Goal: Find contact information: Find contact information

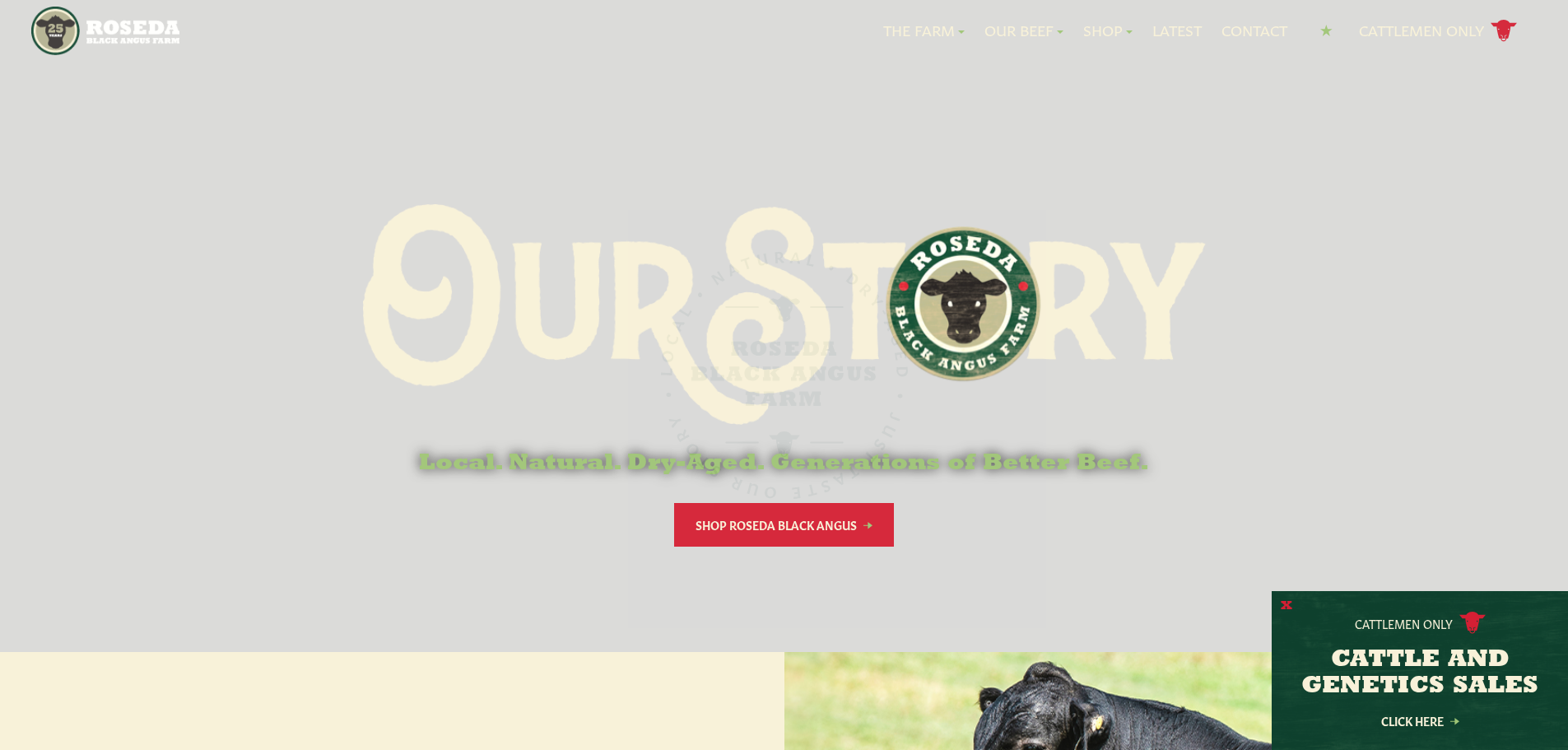
click at [1288, 600] on button "X" at bounding box center [1287, 606] width 12 height 17
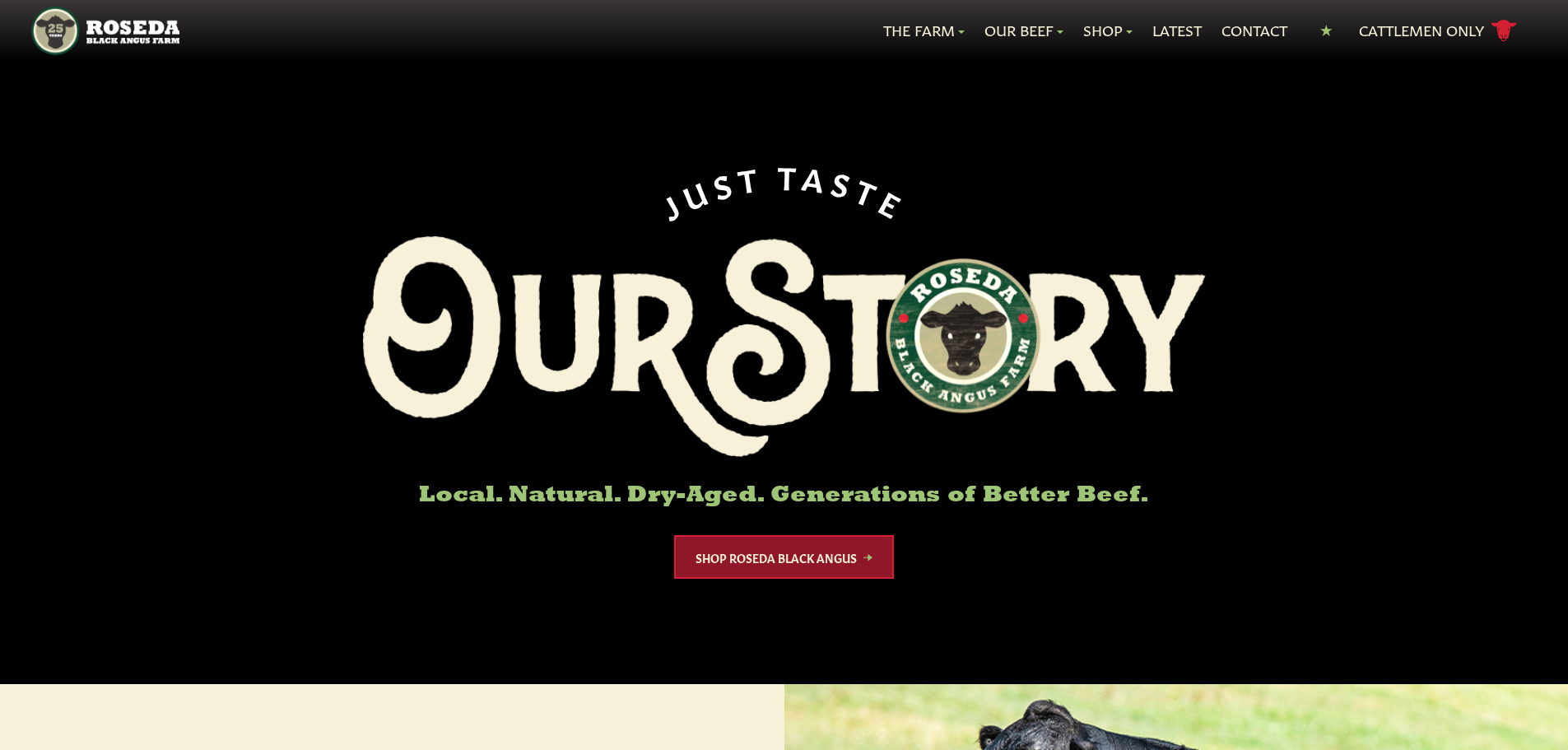
click at [756, 547] on link "Shop Roseda Black Angus" at bounding box center [784, 557] width 220 height 44
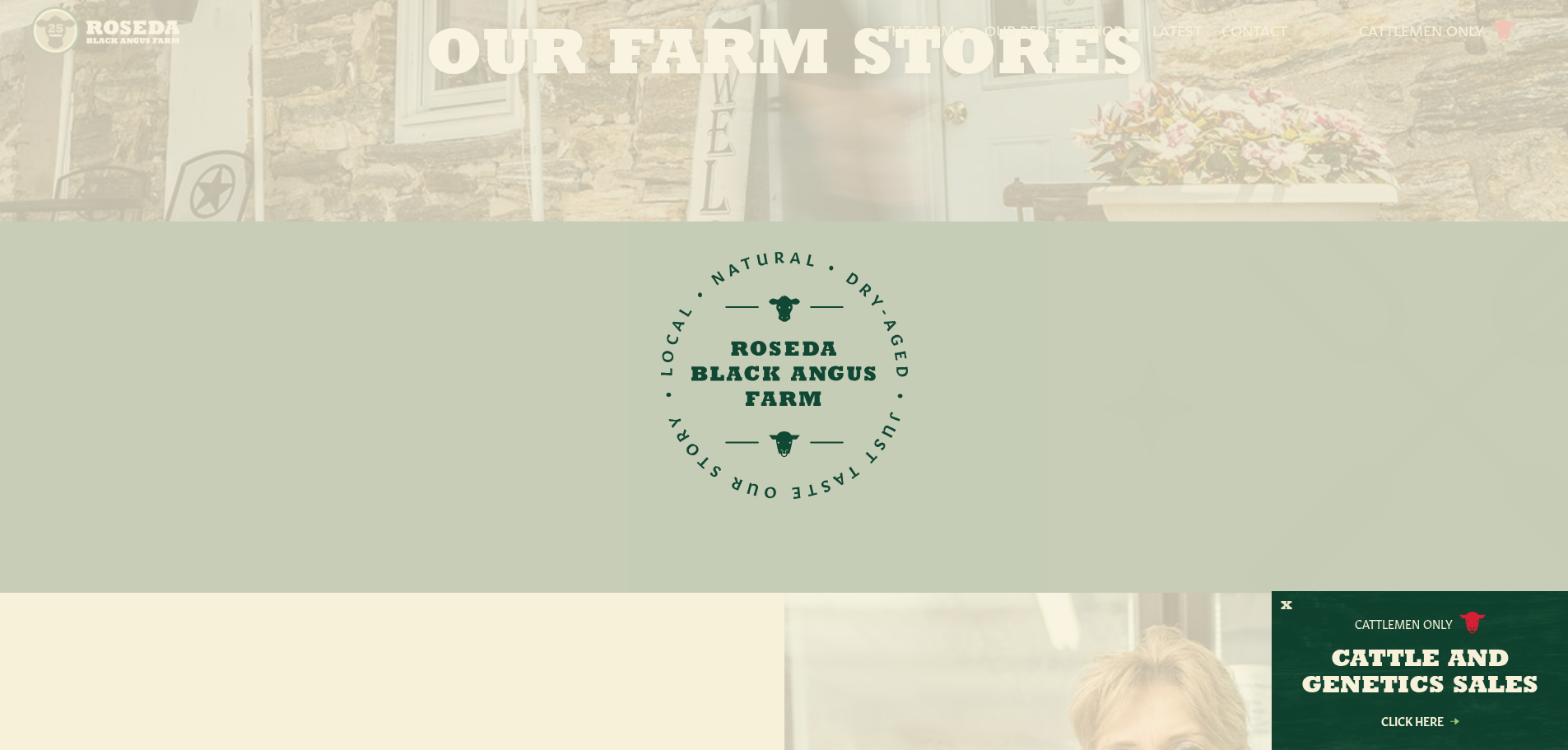
scroll to position [164, 0]
click at [1275, 606] on div "Cattlemen Only CATTLE AND GENETICS SALES Click Here" at bounding box center [1419, 670] width 297 height 159
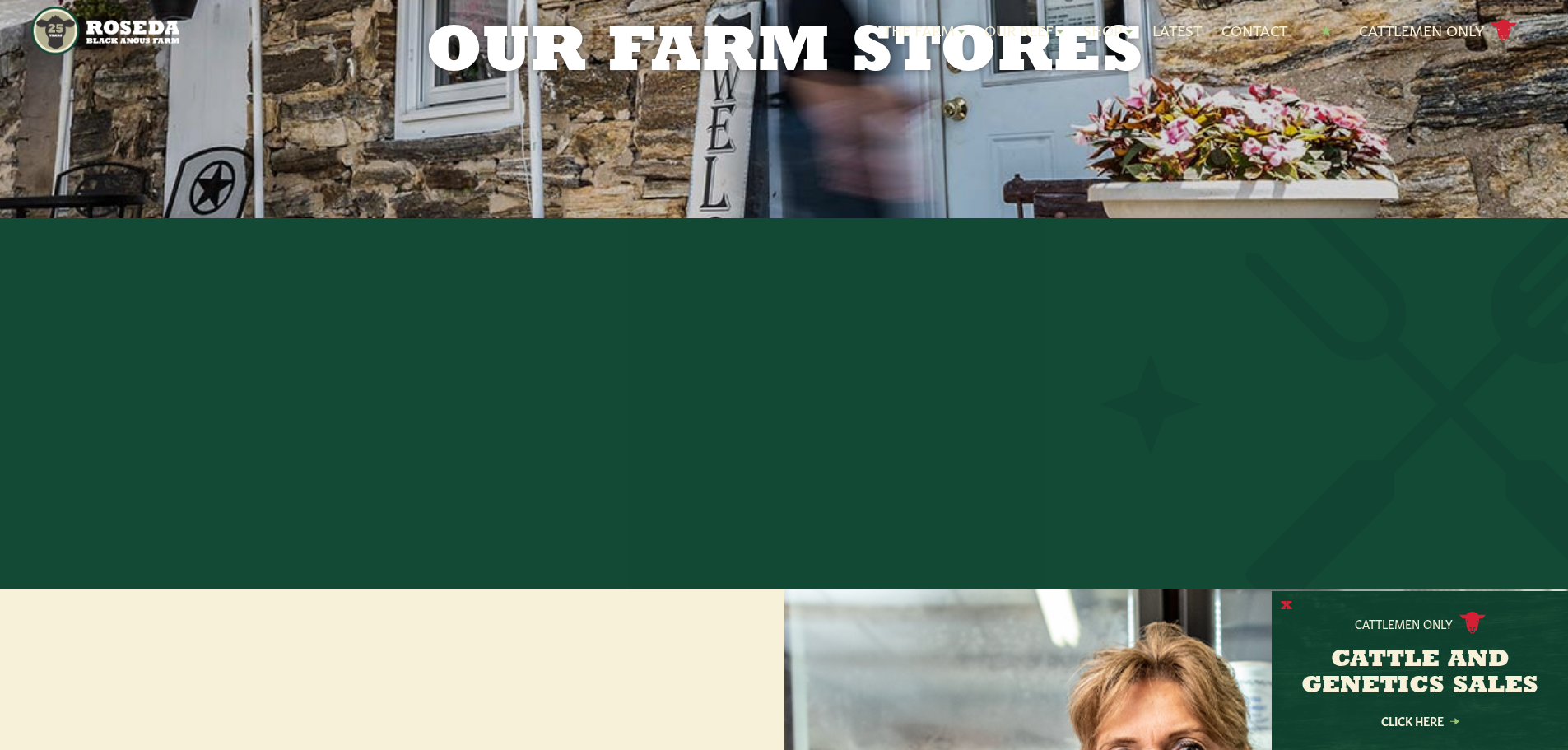
click at [1284, 601] on button "X" at bounding box center [1287, 606] width 12 height 17
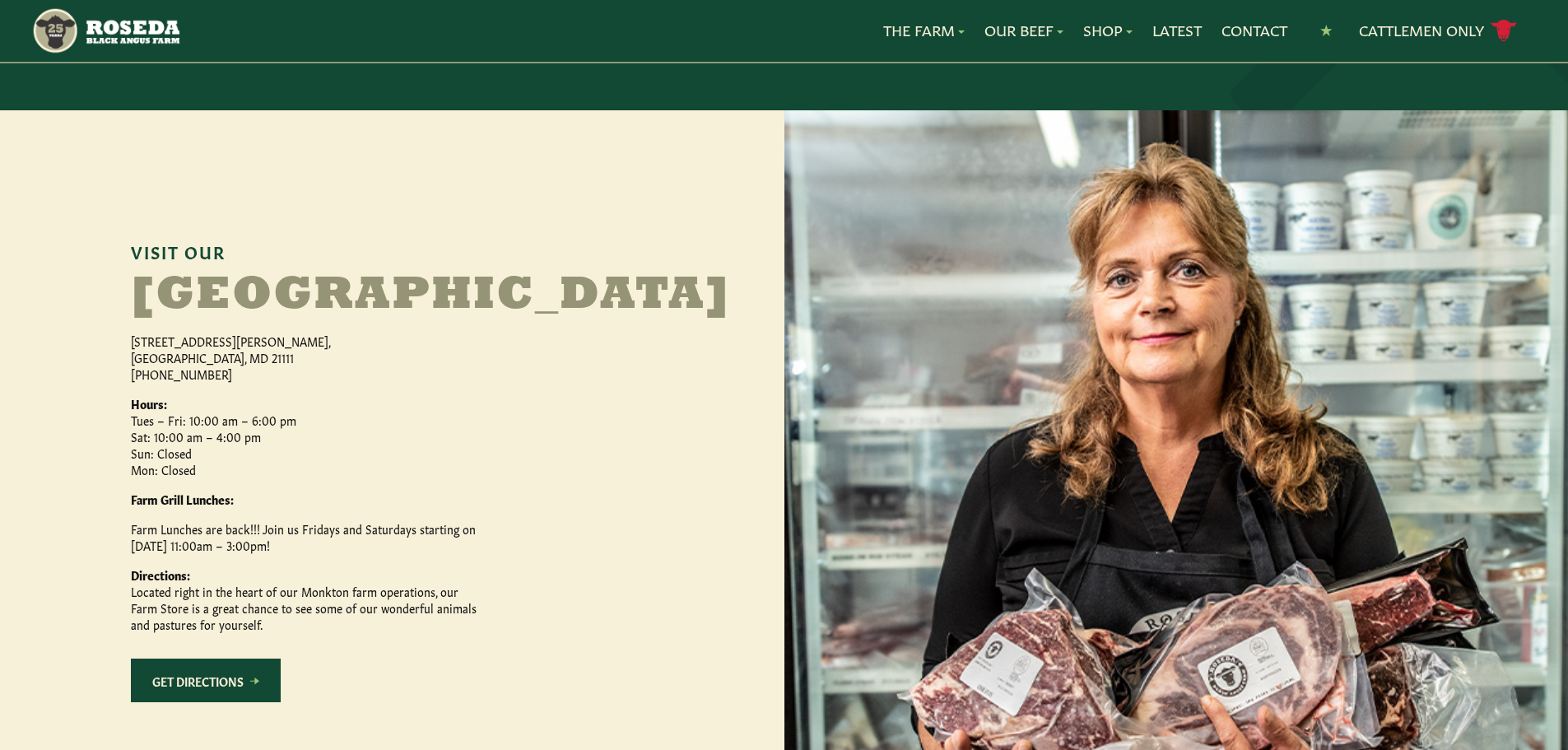
scroll to position [658, 0]
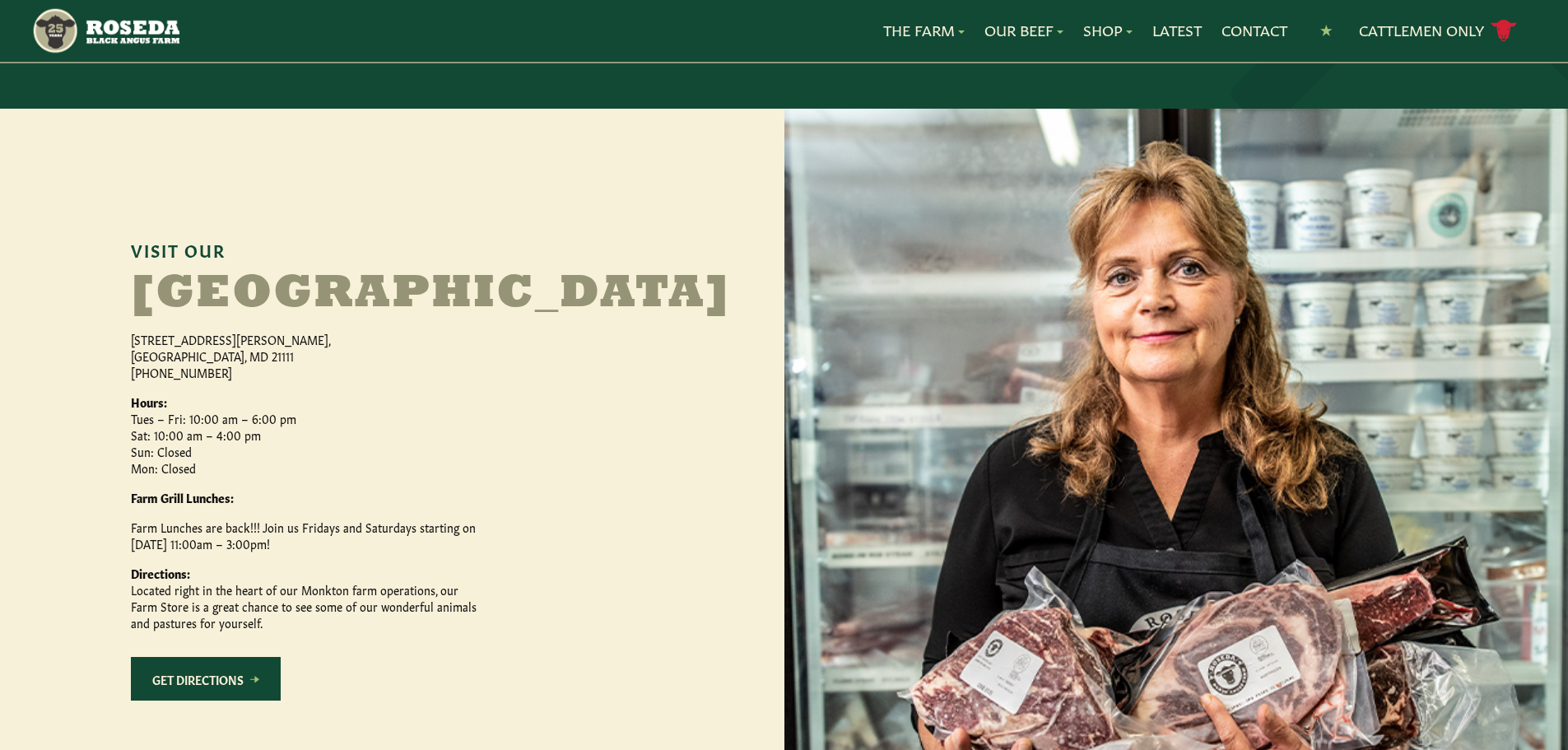
drag, startPoint x: 225, startPoint y: 411, endPoint x: 161, endPoint y: 395, distance: 66.0
click at [161, 381] on p "15317 Carroll Road, Monkton, MD 21111 (410) 472-2697" at bounding box center [304, 355] width 346 height 49
click at [284, 381] on p "15317 Carroll Road, Monkton, MD 21111 (410) 472-2697" at bounding box center [304, 355] width 346 height 49
drag, startPoint x: 278, startPoint y: 406, endPoint x: 125, endPoint y: 385, distance: 154.4
click at [125, 385] on div "Visit Our Monkton Farm Store 15317 Carroll Road, Monkton, MD 21111 (410) 472-26…" at bounding box center [392, 484] width 784 height 750
